Goal: Check status: Check status

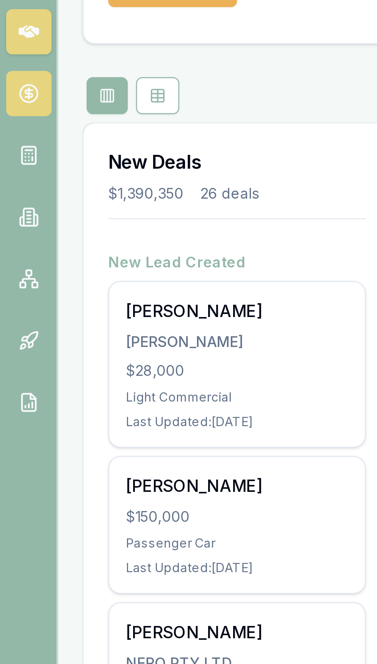
click at [13, 103] on circle at bounding box center [10, 102] width 7 height 7
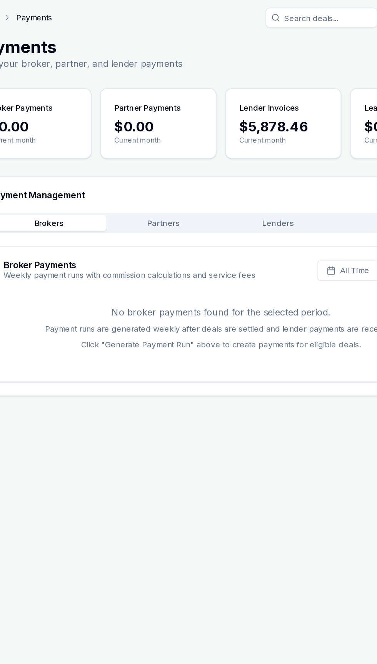
click at [254, 156] on button "Lenders" at bounding box center [238, 154] width 79 height 11
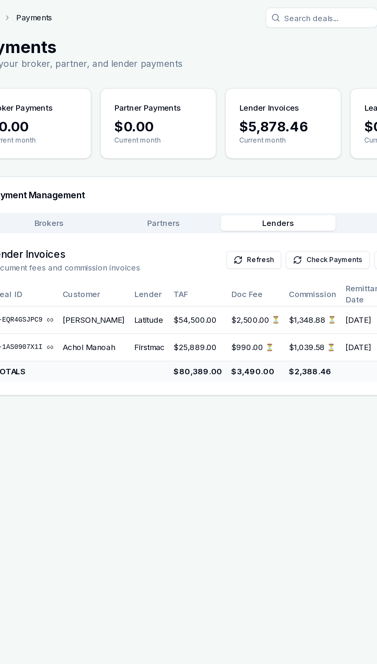
click at [246, 177] on button "Check Payments" at bounding box center [273, 179] width 58 height 12
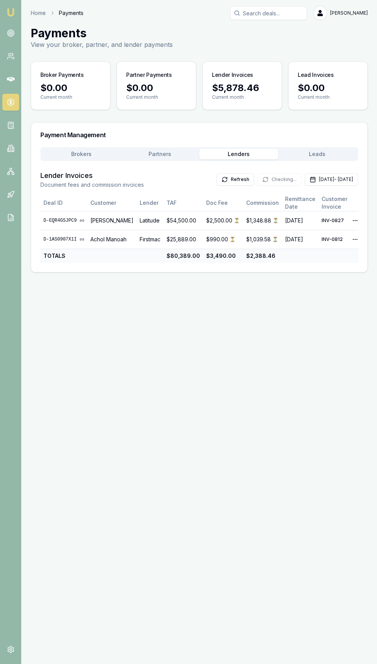
scroll to position [1, 0]
click at [317, 320] on div "Emu Broker Home Payments [PERSON_NAME] Toggle Menu Payments View your broker, p…" at bounding box center [188, 332] width 377 height 664
